Goal: Information Seeking & Learning: Learn about a topic

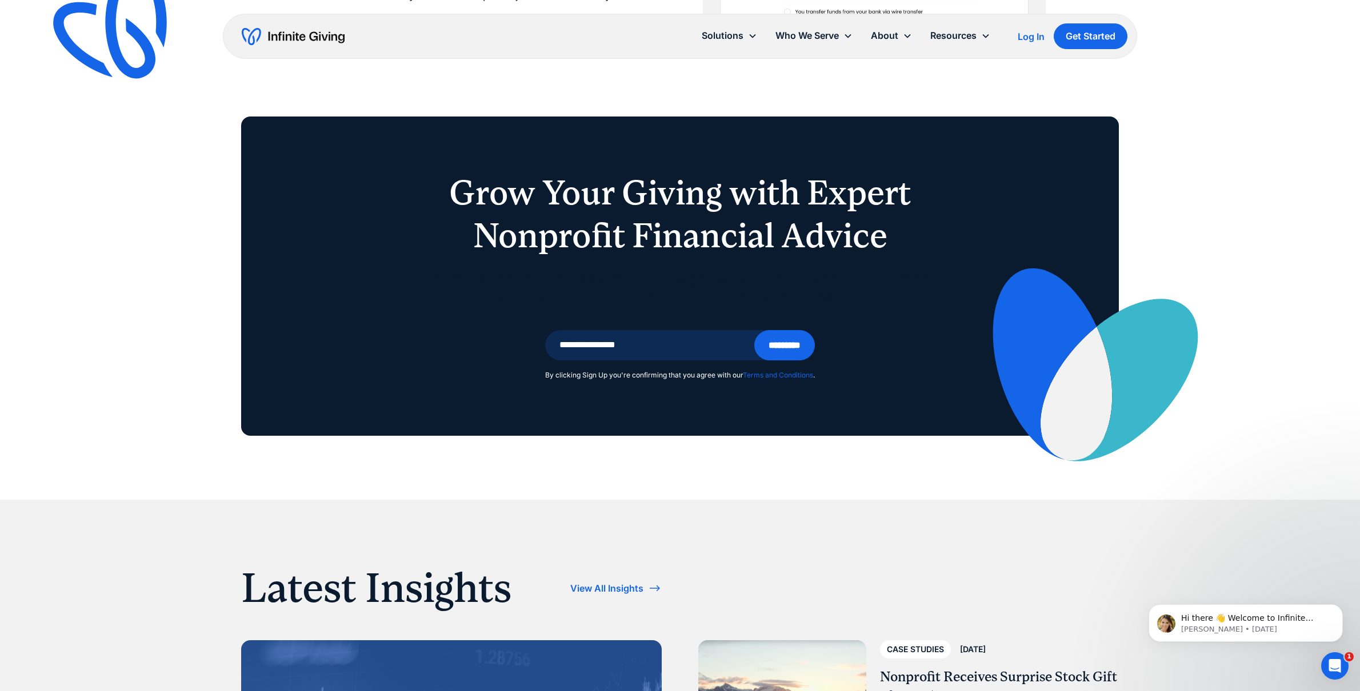
scroll to position [3666, 0]
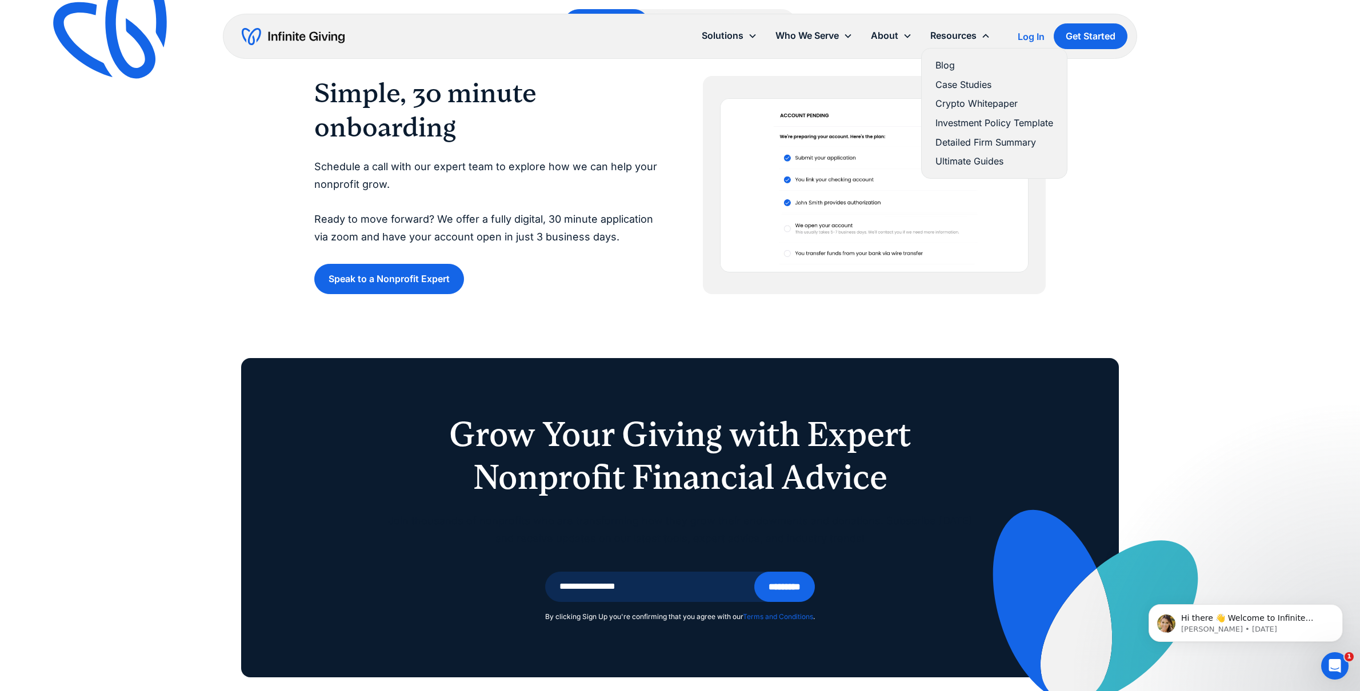
click at [949, 63] on link "Blog" at bounding box center [994, 65] width 118 height 15
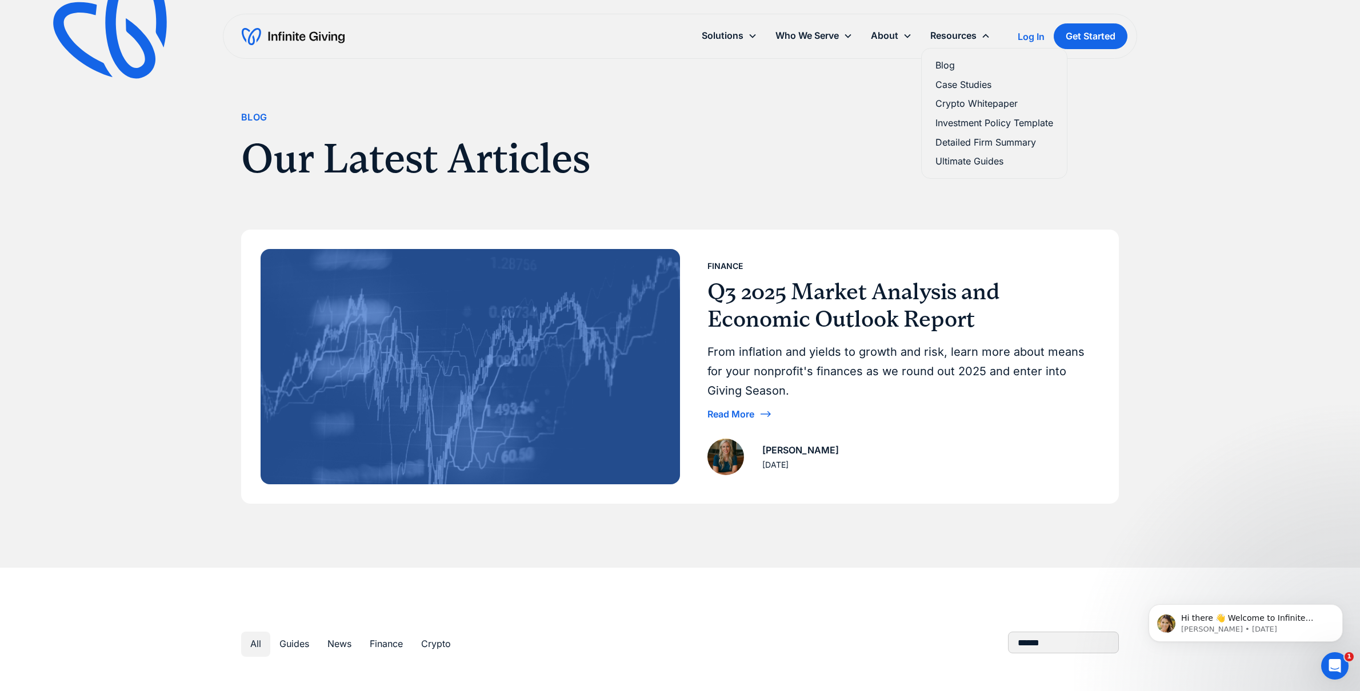
click at [961, 83] on link "Case Studies" at bounding box center [994, 84] width 118 height 15
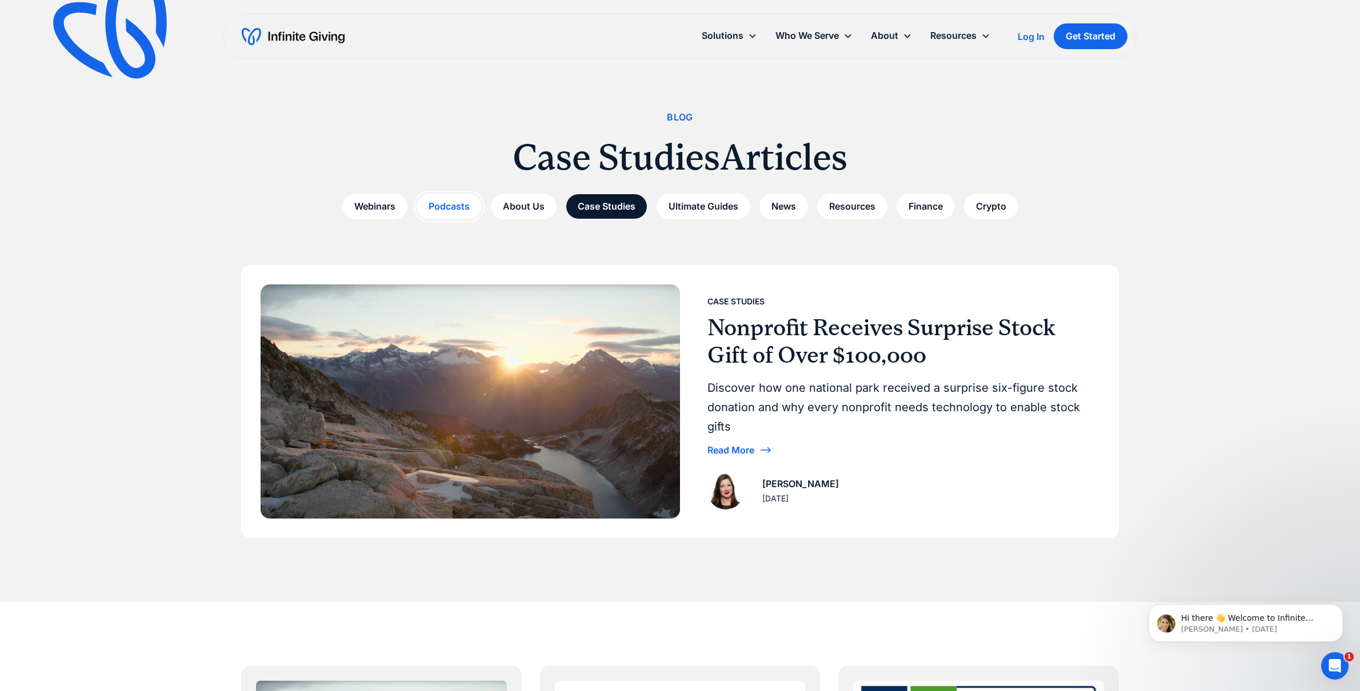
click at [438, 206] on link "Podcasts" at bounding box center [448, 207] width 65 height 26
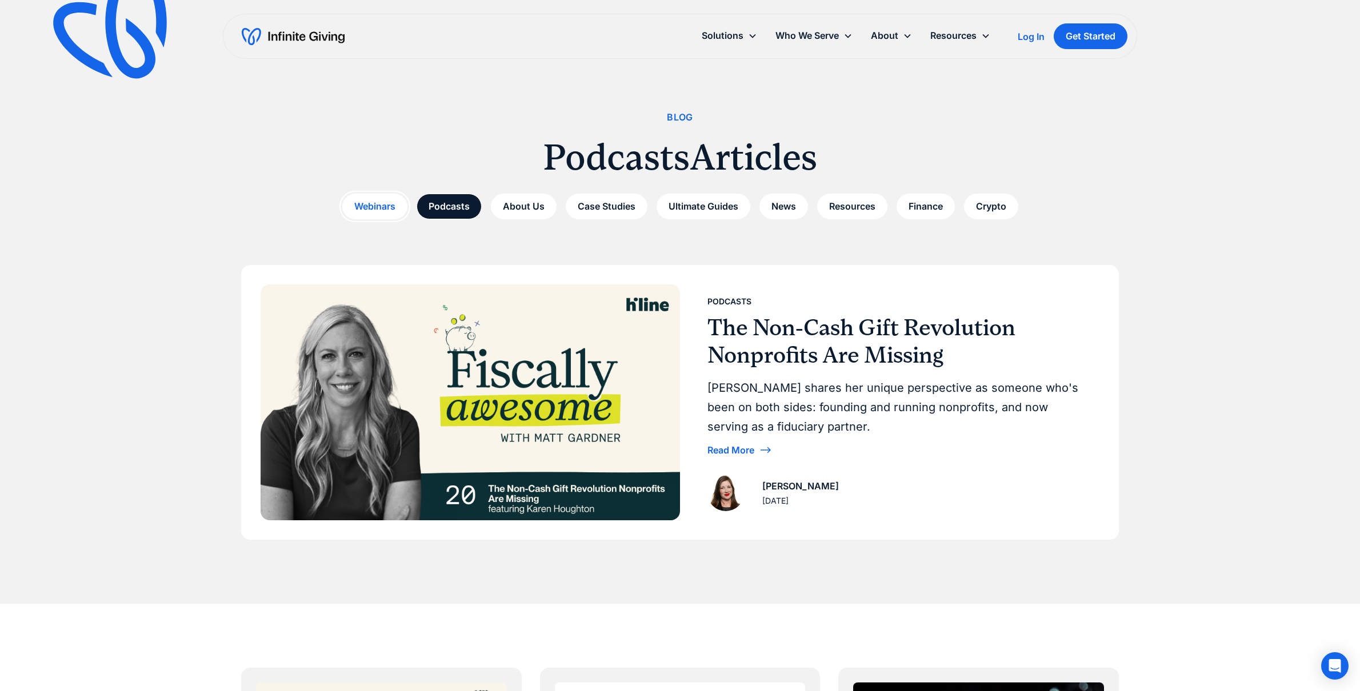
click at [387, 207] on link "Webinars" at bounding box center [374, 207] width 65 height 26
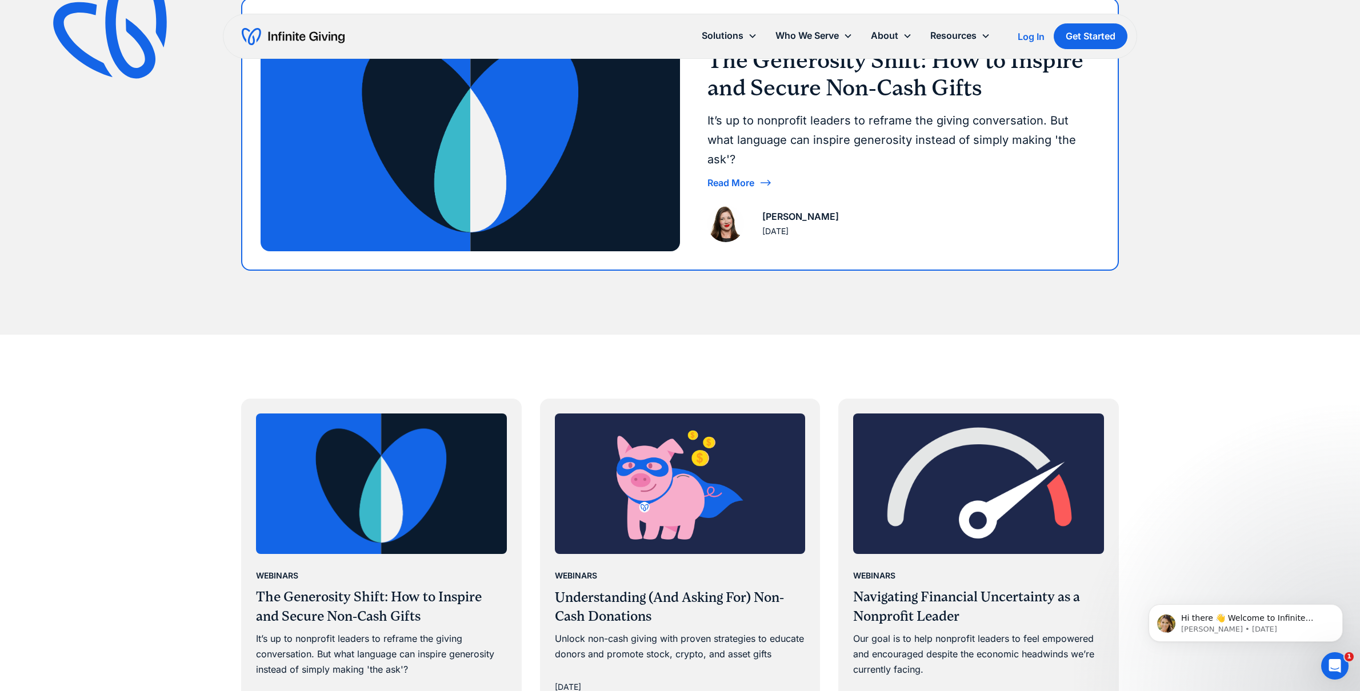
scroll to position [206, 0]
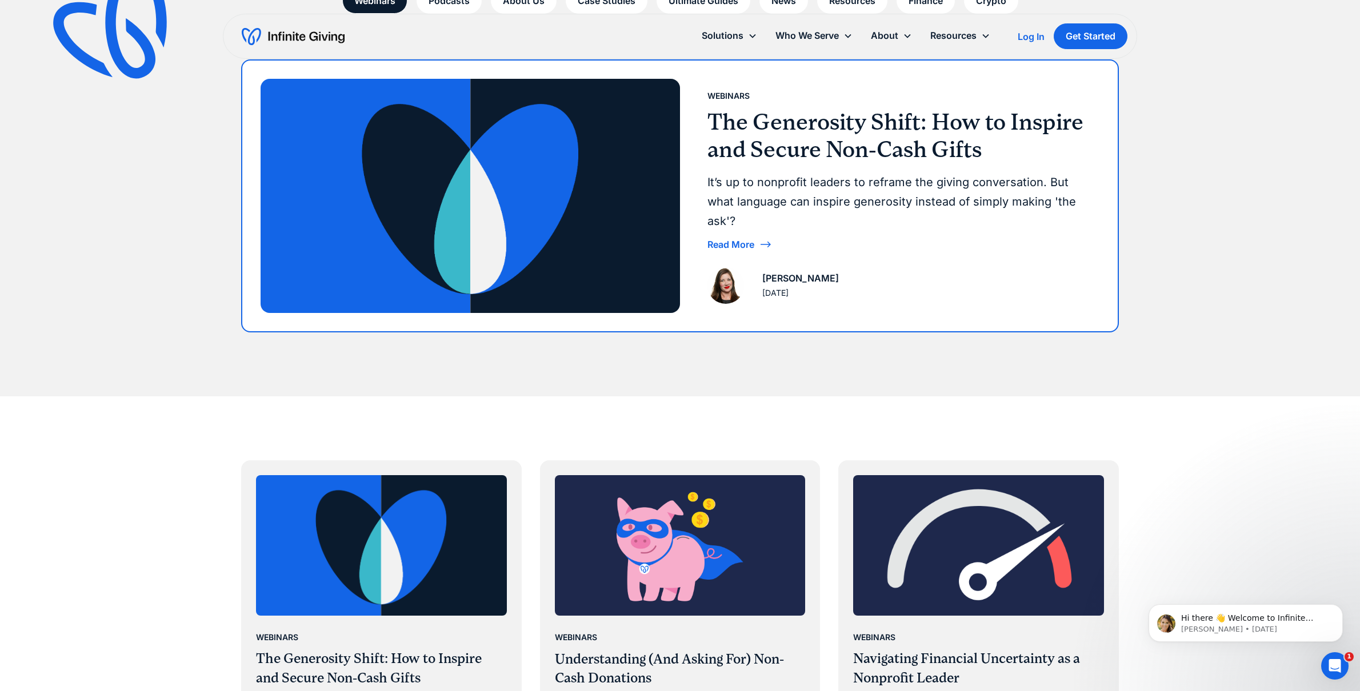
click at [439, 264] on img at bounding box center [470, 196] width 419 height 234
